Goal: Navigation & Orientation: Find specific page/section

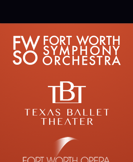
scroll to position [4971, 0]
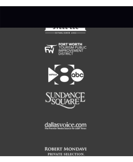
scroll to position [5192, 0]
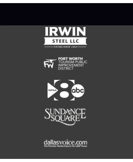
scroll to position [5252, 0]
